Goal: Transaction & Acquisition: Purchase product/service

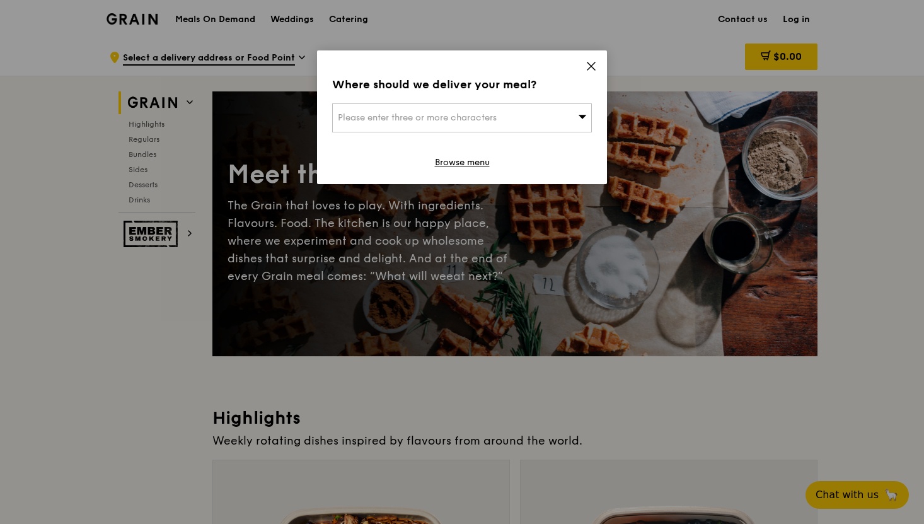
click at [562, 112] on div "Please enter three or more characters" at bounding box center [462, 117] width 260 height 29
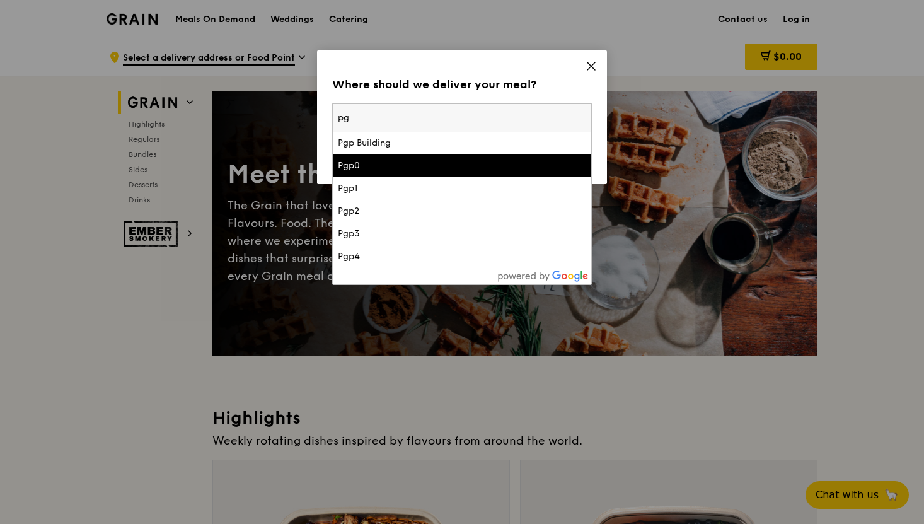
type input "p"
type input "a"
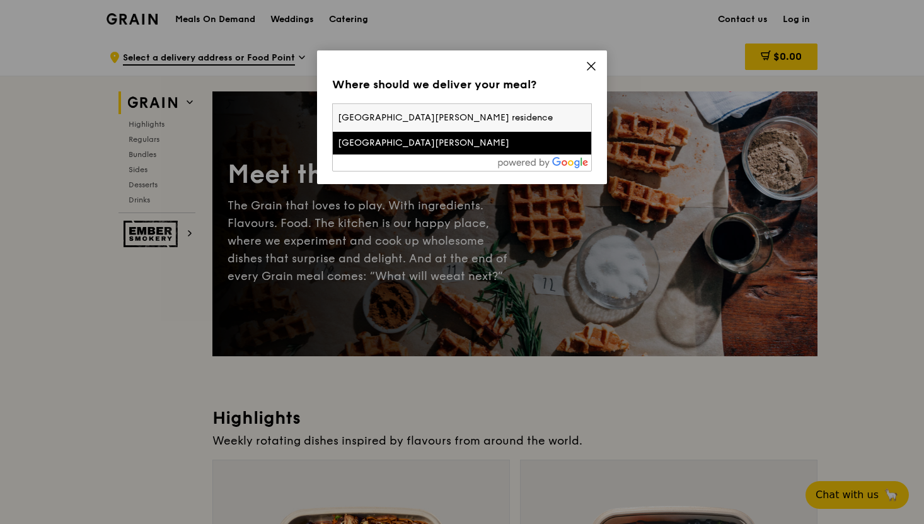
type input "[GEOGRAPHIC_DATA][PERSON_NAME] residence"
click at [434, 142] on div "[GEOGRAPHIC_DATA][PERSON_NAME]" at bounding box center [431, 143] width 187 height 13
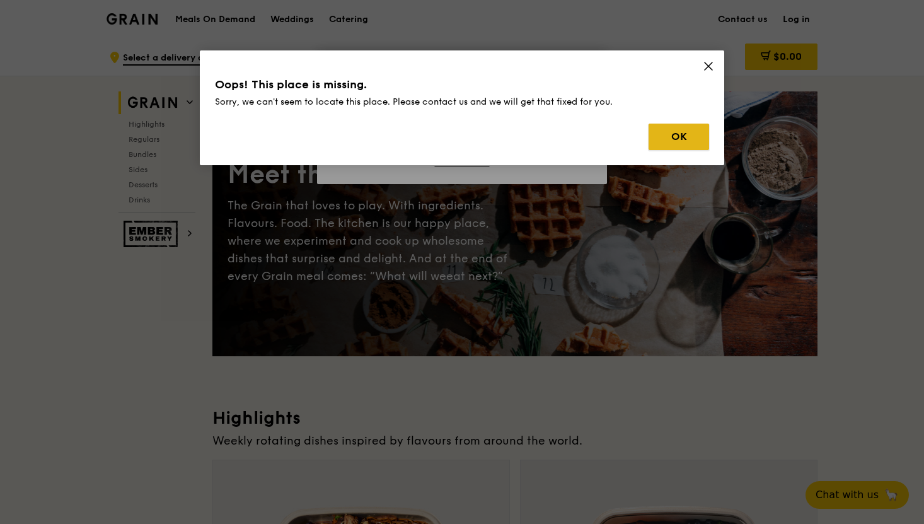
click at [678, 149] on button "OK" at bounding box center [679, 137] width 61 height 26
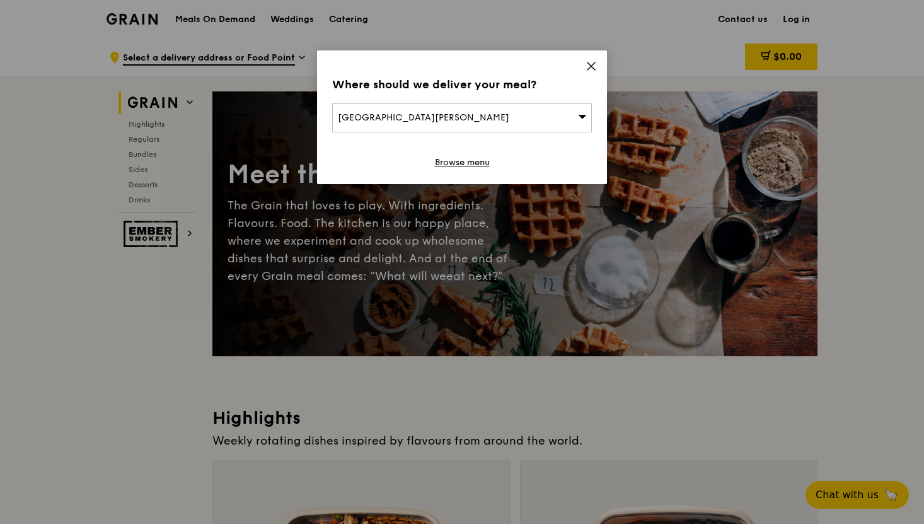
click at [509, 108] on div "[GEOGRAPHIC_DATA][PERSON_NAME]" at bounding box center [462, 117] width 260 height 29
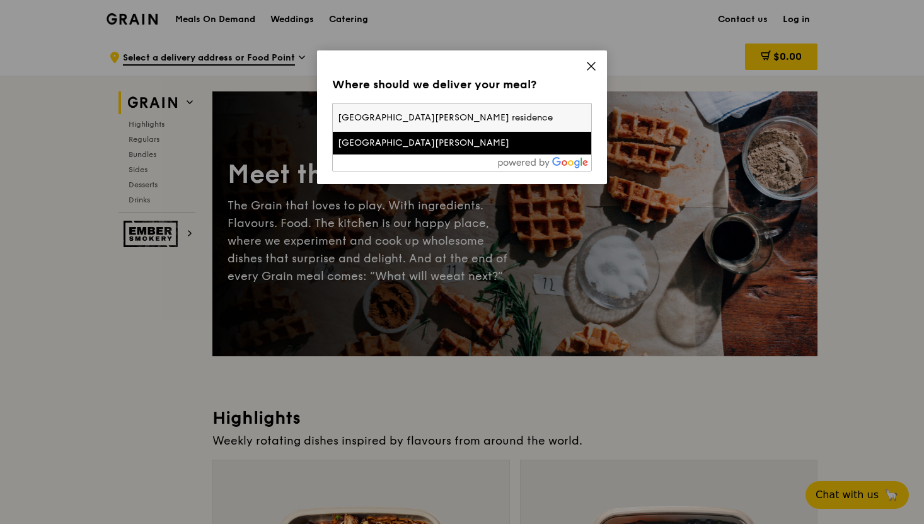
click at [456, 122] on input "[GEOGRAPHIC_DATA][PERSON_NAME] residence" at bounding box center [462, 118] width 258 height 28
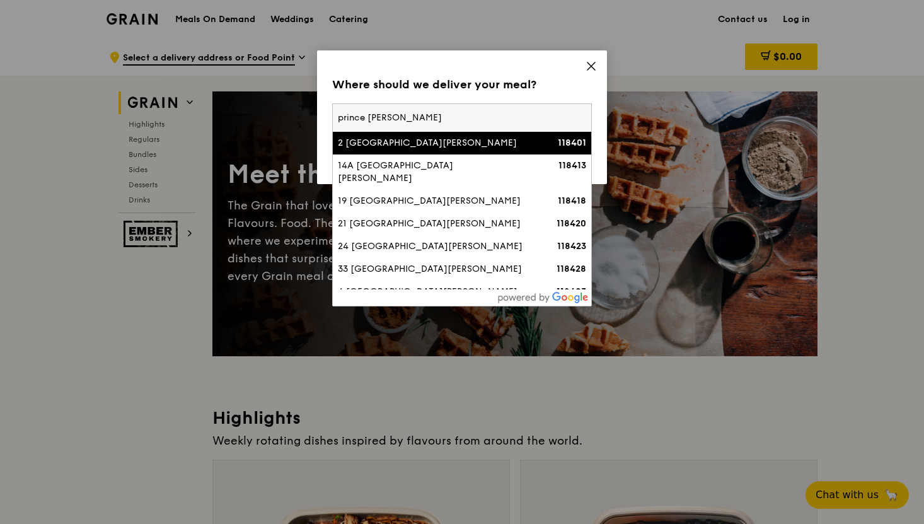
type input "prince [PERSON_NAME]"
click at [388, 137] on div "2 [GEOGRAPHIC_DATA][PERSON_NAME]" at bounding box center [431, 143] width 187 height 13
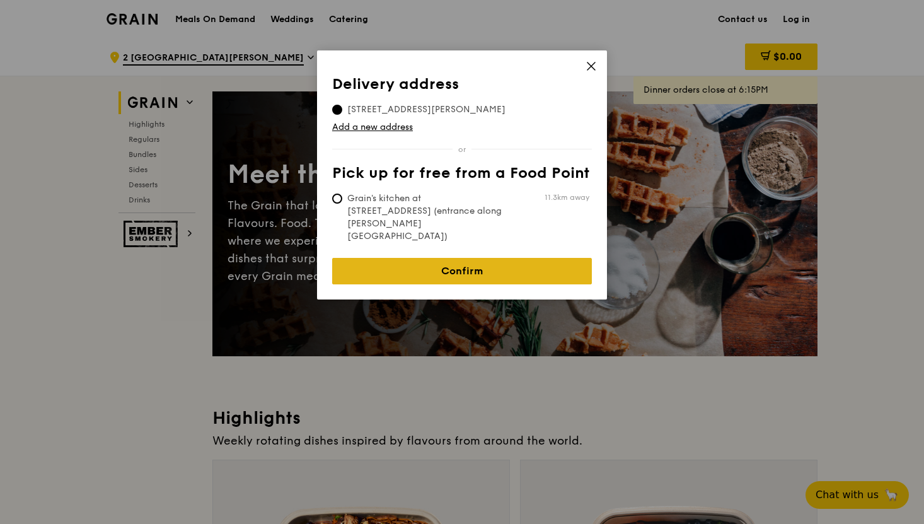
click at [371, 258] on link "Confirm" at bounding box center [462, 271] width 260 height 26
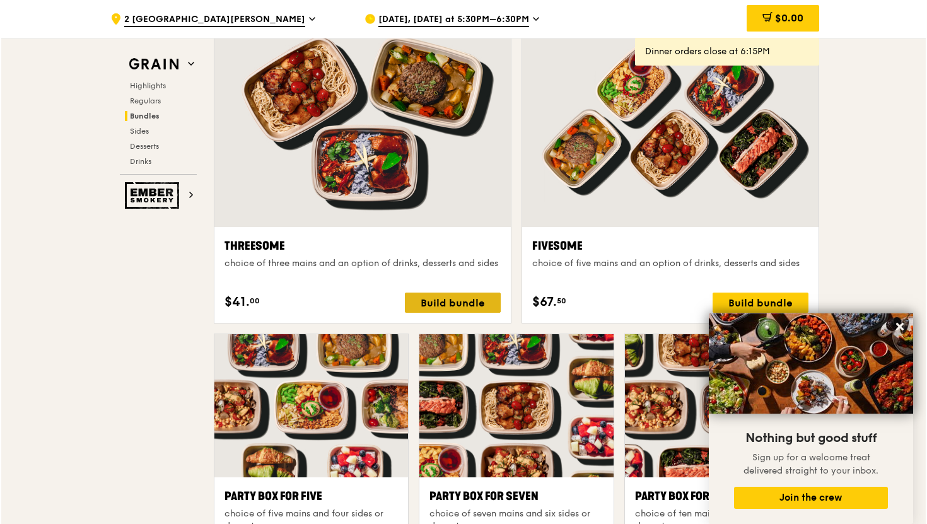
scroll to position [2213, 0]
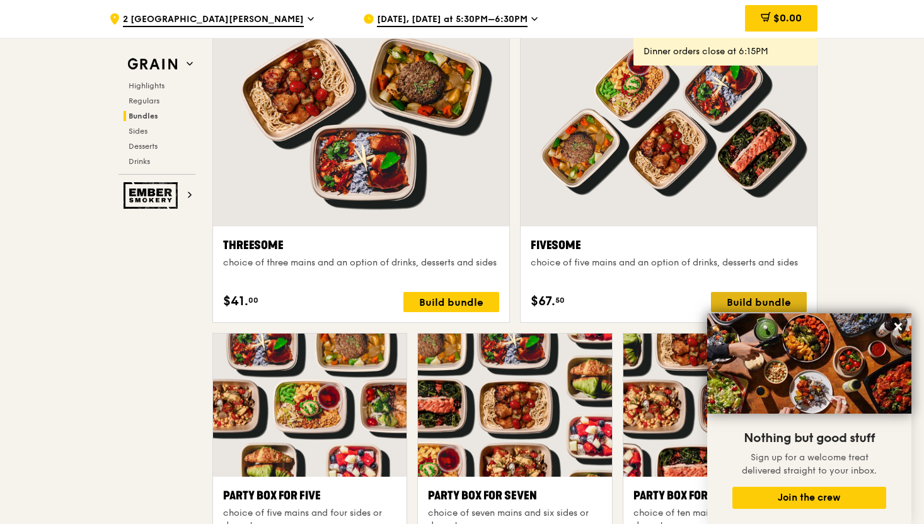
click at [738, 296] on div "Build bundle" at bounding box center [759, 302] width 96 height 20
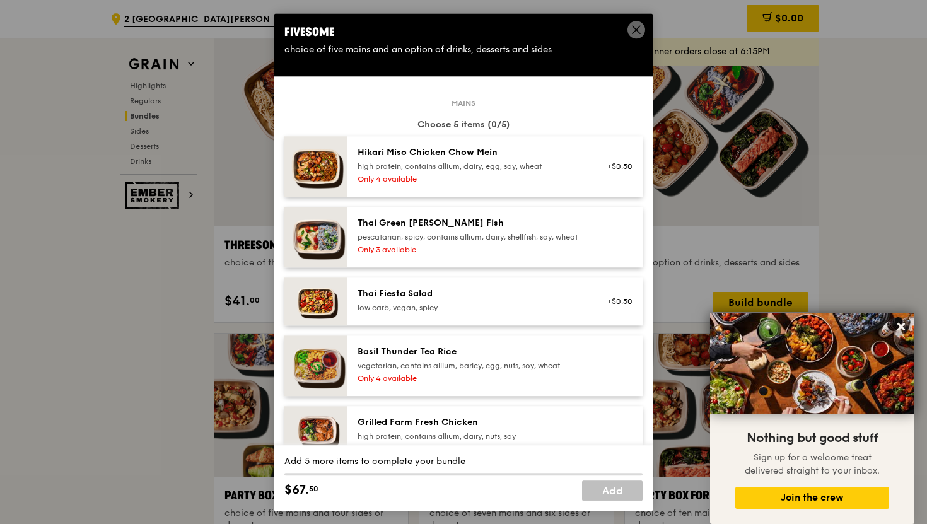
click at [419, 161] on div "high protein, contains allium, dairy, egg, soy, wheat" at bounding box center [470, 166] width 226 height 10
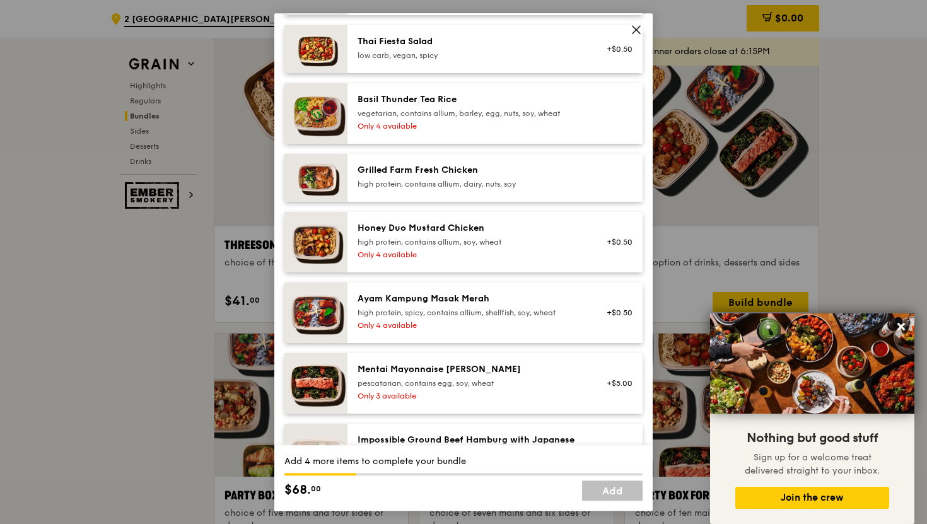
scroll to position [258, 0]
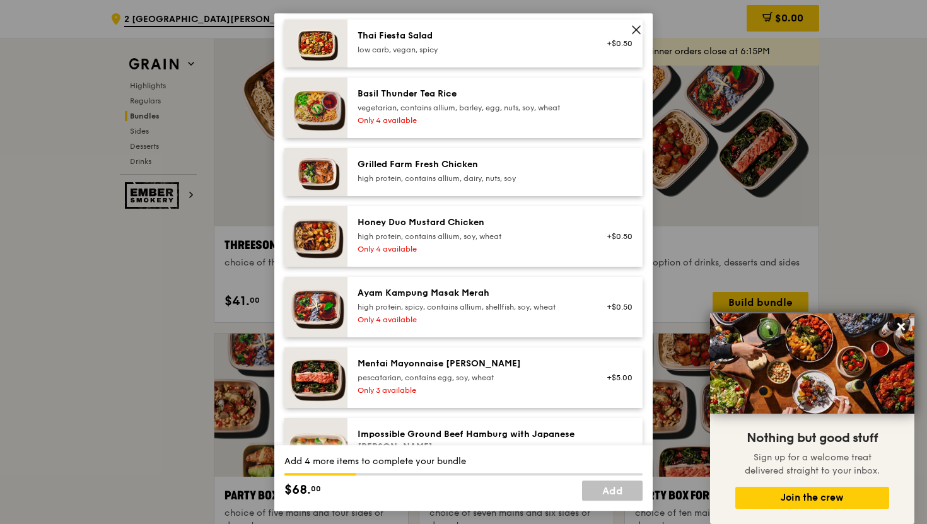
click at [398, 367] on div "Mentai Mayonnaise [PERSON_NAME]" at bounding box center [470, 363] width 226 height 13
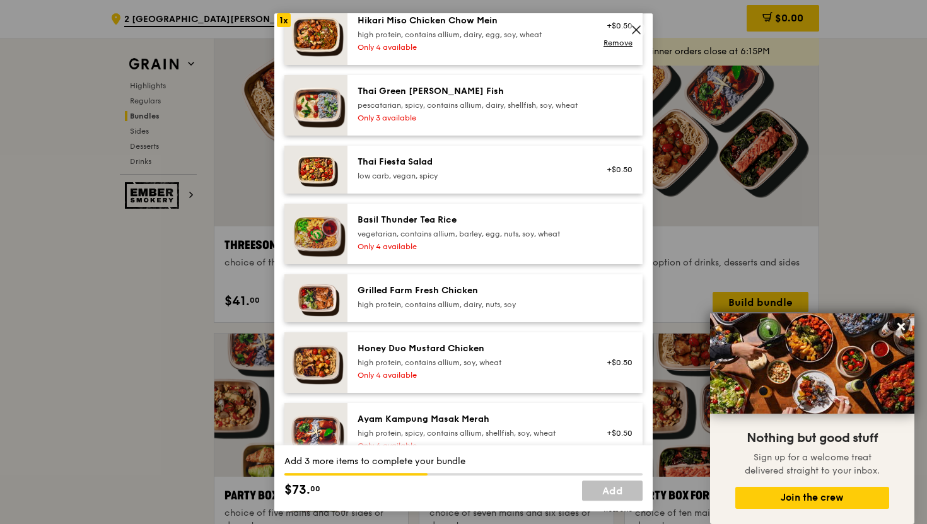
scroll to position [129, 0]
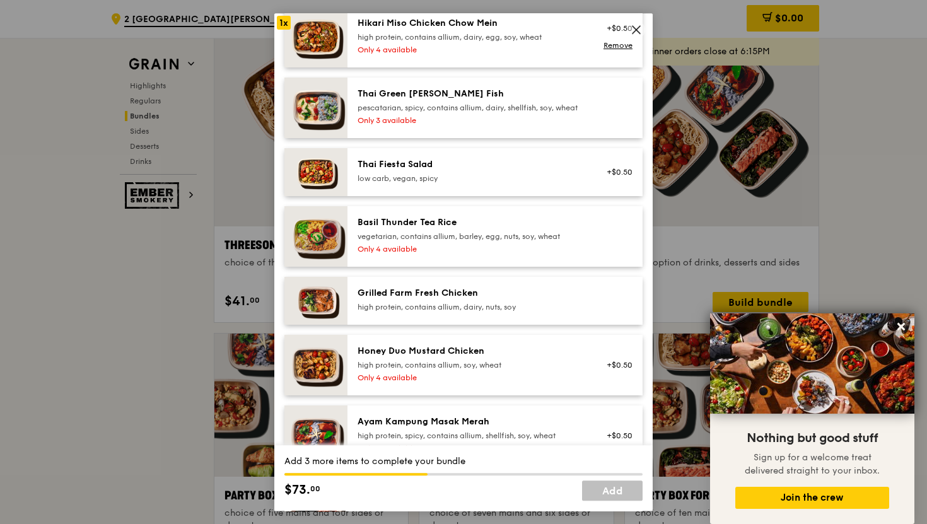
click at [452, 113] on div "pescatarian, spicy, contains allium, dairy, shellfish, soy, wheat" at bounding box center [470, 108] width 226 height 10
click at [446, 299] on div "Grilled Farm Fresh Chicken" at bounding box center [470, 293] width 226 height 13
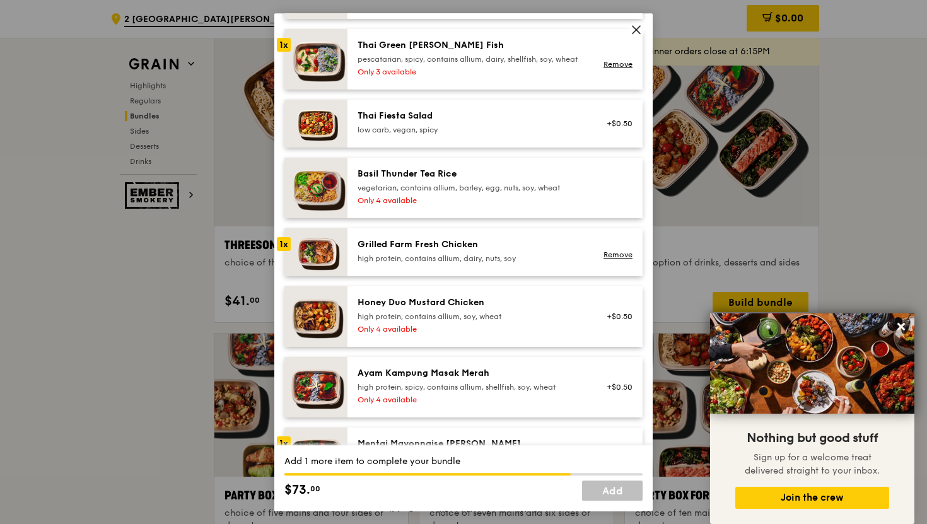
scroll to position [180, 0]
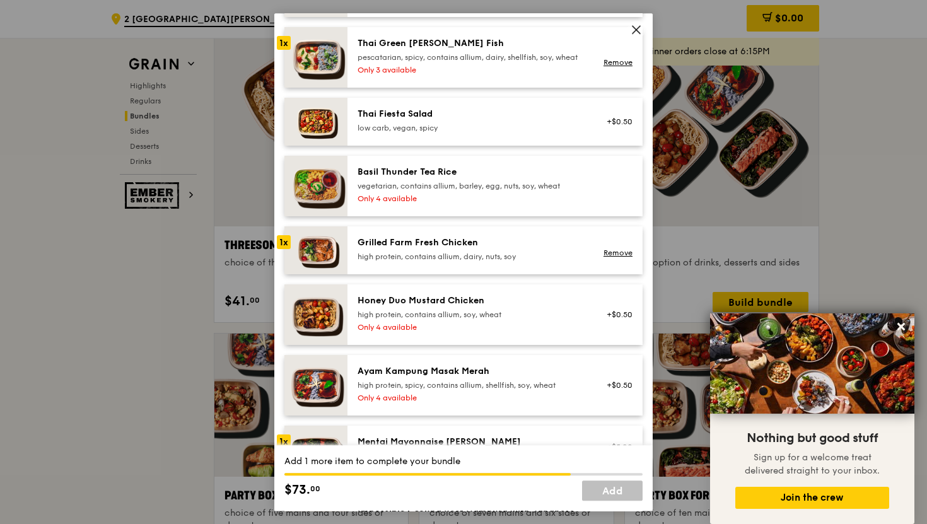
click at [445, 320] on div "high protein, contains allium, soy, wheat" at bounding box center [470, 314] width 226 height 10
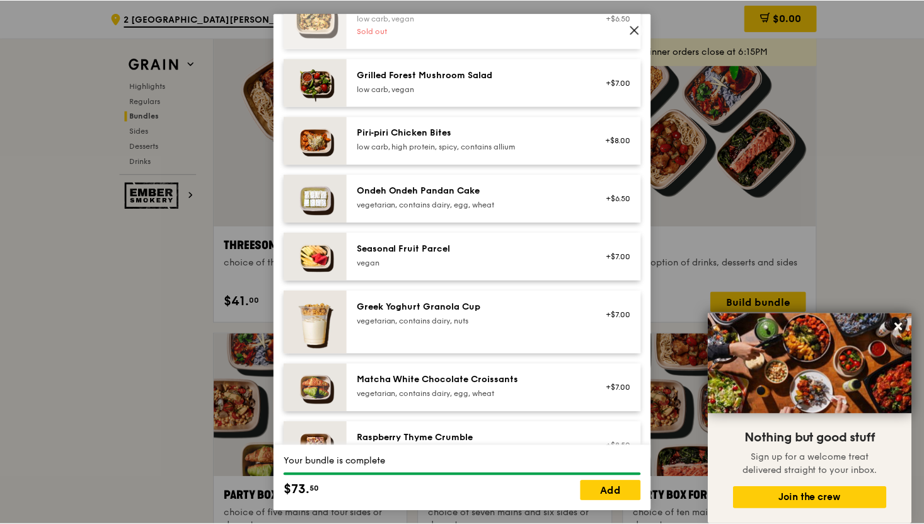
scroll to position [1000, 0]
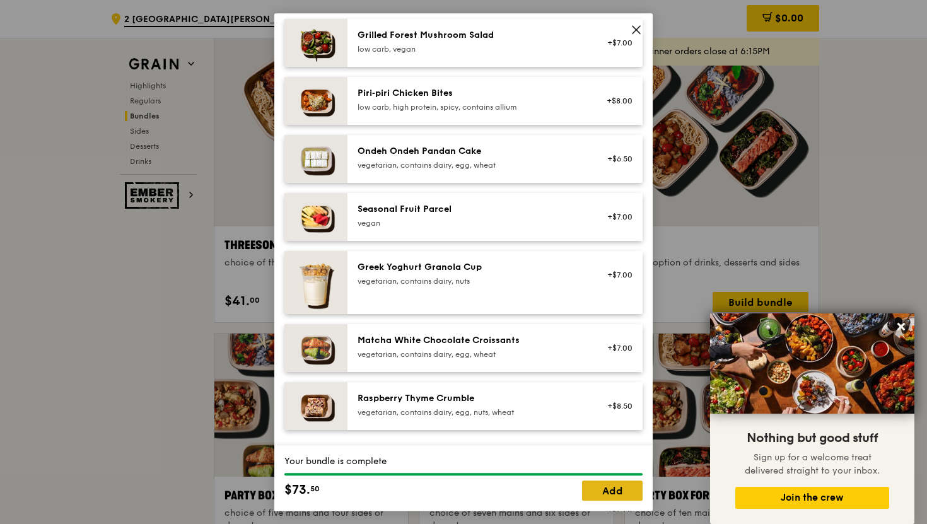
click at [595, 496] on link "Add" at bounding box center [612, 490] width 61 height 20
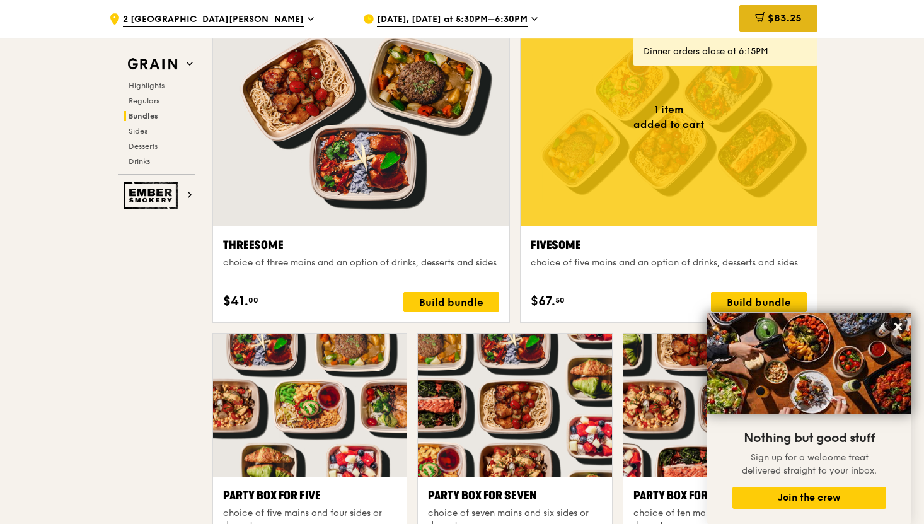
click at [774, 17] on span "$83.25" at bounding box center [785, 18] width 34 height 12
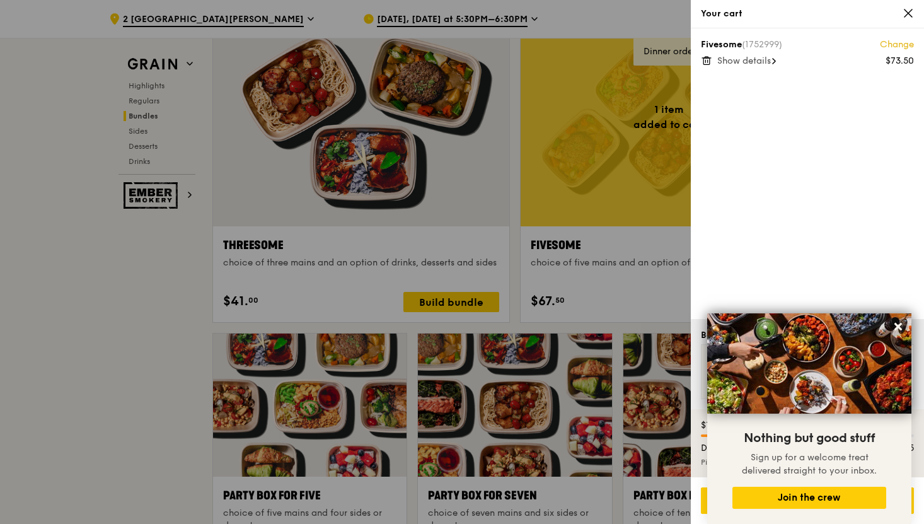
click at [848, 282] on div "Fivesome (1752999) Change $73.50 Show details" at bounding box center [807, 173] width 233 height 291
click at [895, 330] on icon at bounding box center [898, 326] width 11 height 11
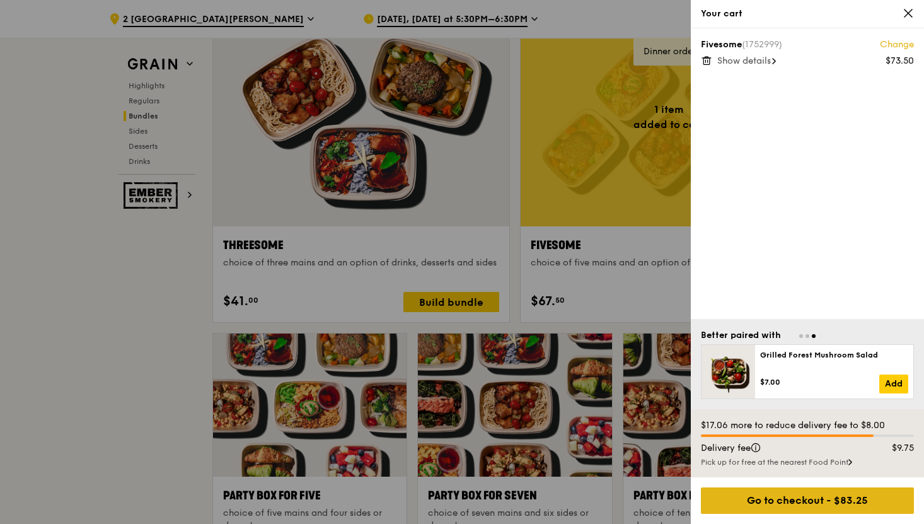
click at [765, 499] on div "Go to checkout - $83.25" at bounding box center [807, 500] width 213 height 26
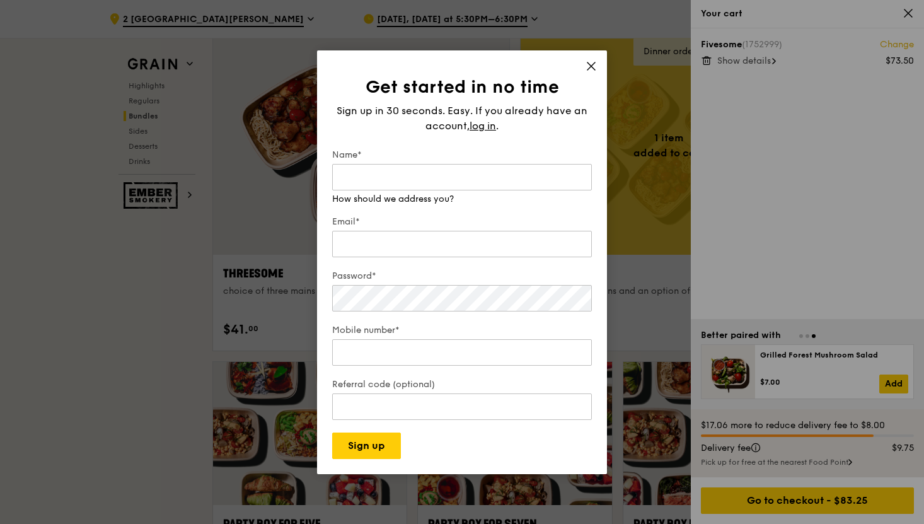
scroll to position [2181, 0]
